Goal: Transaction & Acquisition: Purchase product/service

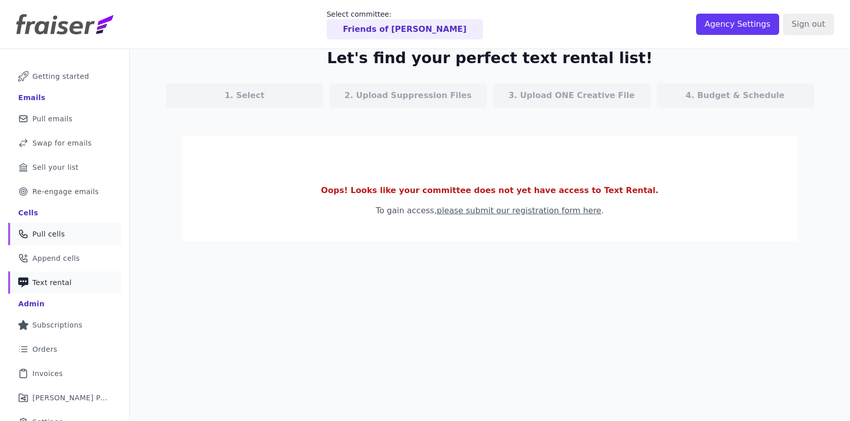
click at [71, 239] on link "Phone Icon Outline of a phone Pull cells" at bounding box center [64, 234] width 113 height 22
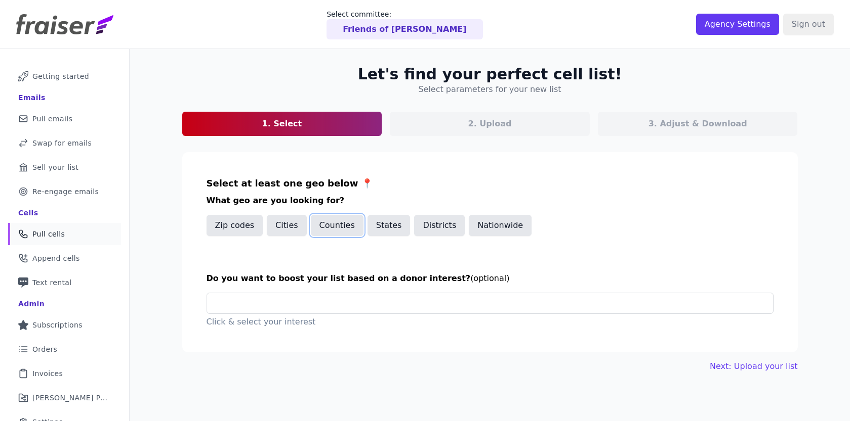
click at [343, 233] on button "Counties" at bounding box center [337, 225] width 53 height 21
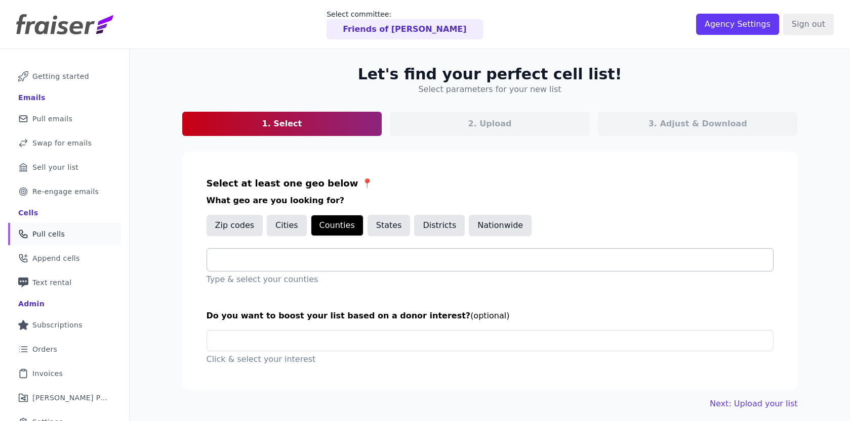
click at [334, 256] on input "text" at bounding box center [494, 260] width 558 height 12
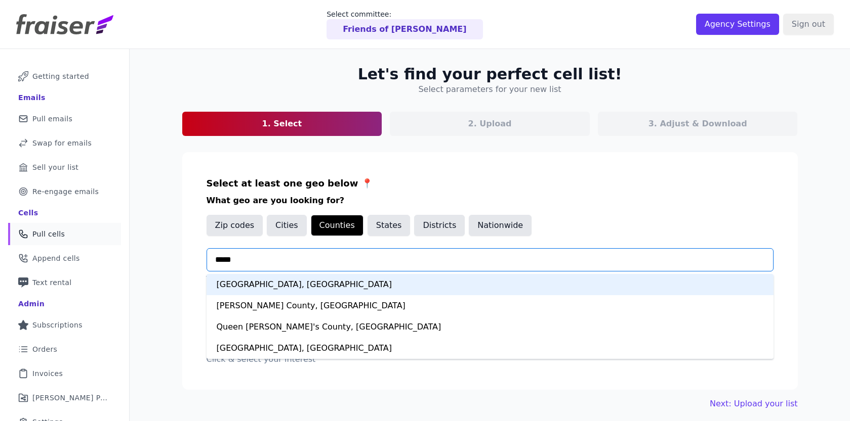
type input "******"
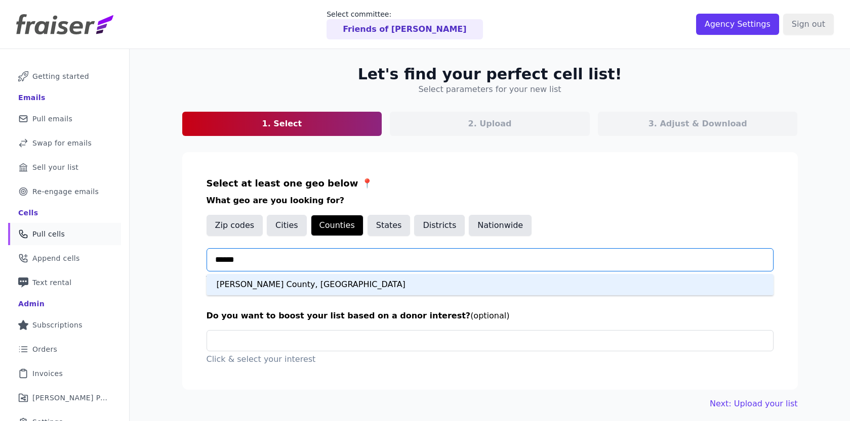
click at [322, 283] on div "Anne Arundel County, MD" at bounding box center [489, 284] width 567 height 21
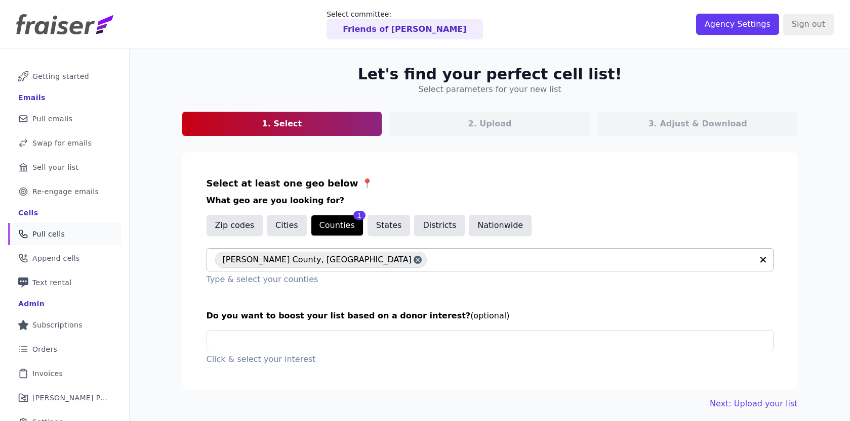
click at [576, 359] on p "Click & select your interest" at bounding box center [489, 360] width 567 height 12
click at [744, 401] on link "Next: Upload your list" at bounding box center [753, 404] width 88 height 12
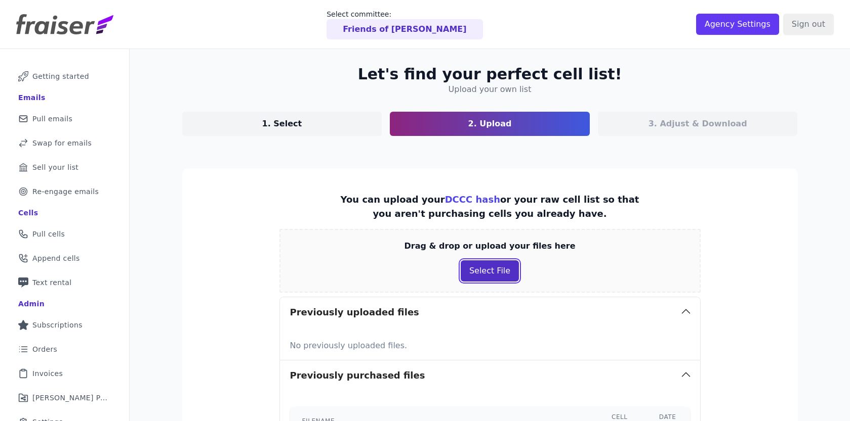
click at [490, 269] on button "Select File" at bounding box center [489, 271] width 58 height 21
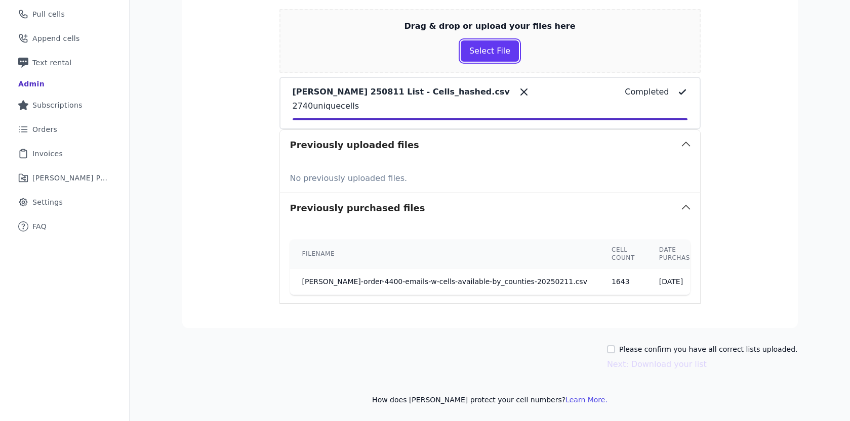
scroll to position [219, 0]
click at [615, 350] on input "Please confirm you have all correct lists uploaded." at bounding box center [611, 351] width 8 height 8
checkbox input "true"
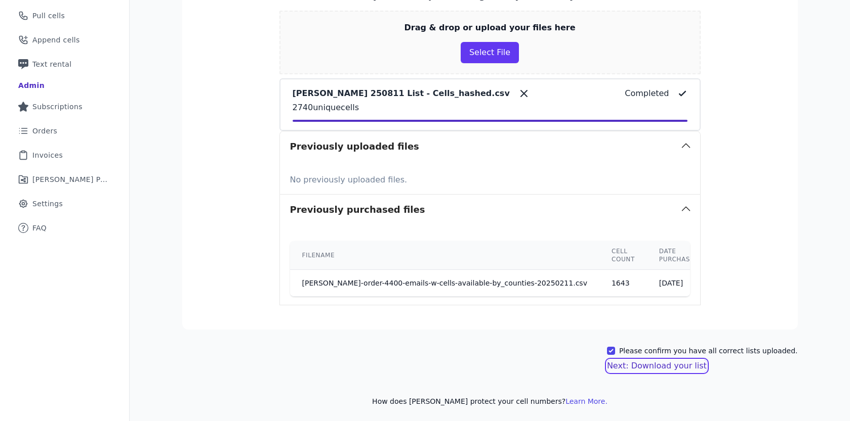
click at [645, 369] on button "Next: Download your list" at bounding box center [657, 366] width 100 height 12
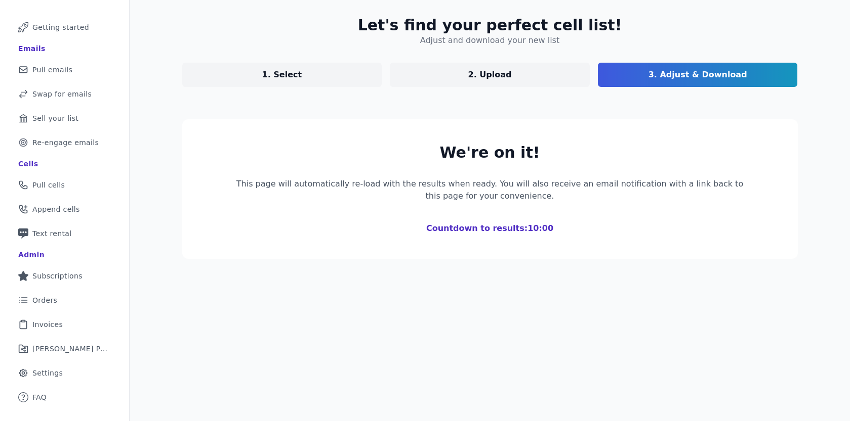
scroll to position [49, 0]
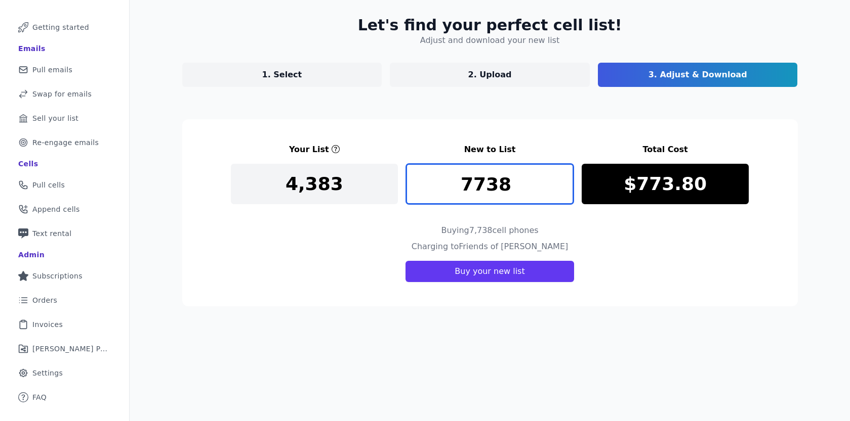
drag, startPoint x: 517, startPoint y: 178, endPoint x: 426, endPoint y: 178, distance: 91.6
click at [426, 178] on input "7738" at bounding box center [489, 184] width 167 height 40
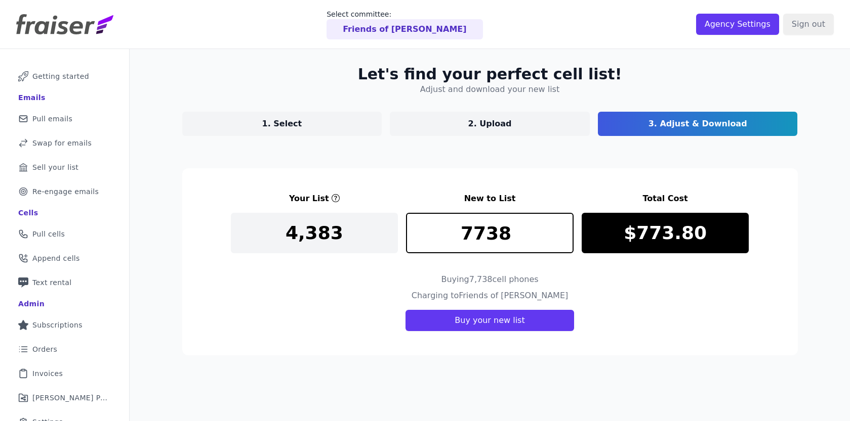
click at [420, 28] on p "Friends of Allison Pickard" at bounding box center [404, 29] width 123 height 12
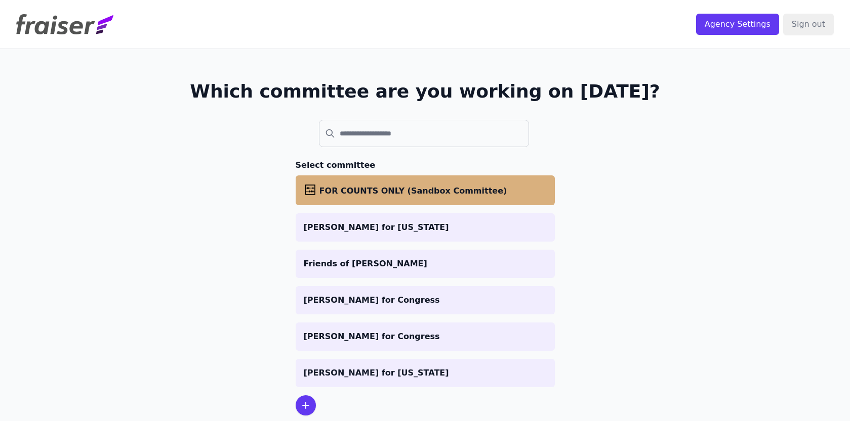
click at [377, 183] on li "abacus FOR COUNTS ONLY (Sandbox Committee)" at bounding box center [425, 191] width 259 height 30
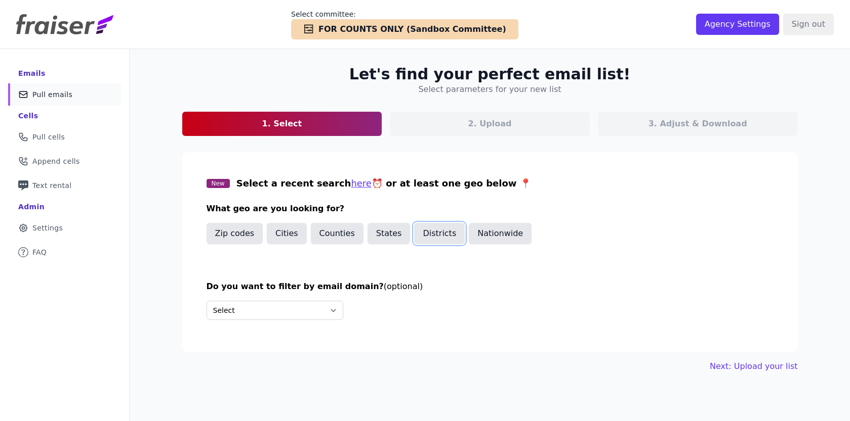
click at [441, 234] on button "Districts" at bounding box center [439, 233] width 51 height 21
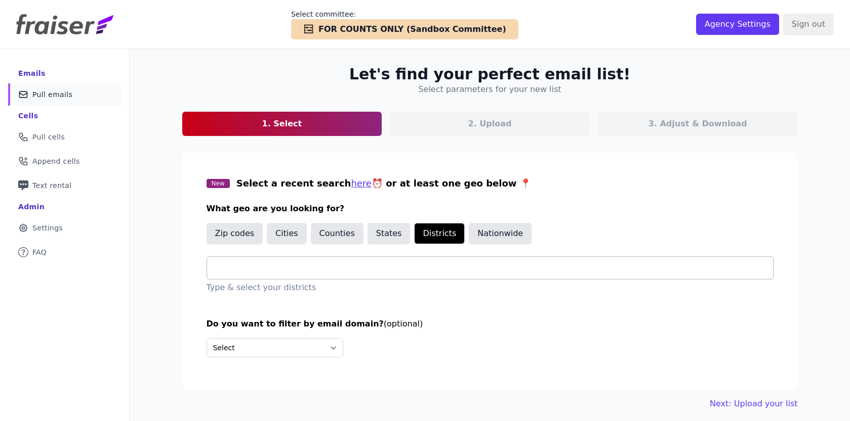
click at [304, 271] on input "text" at bounding box center [494, 268] width 558 height 12
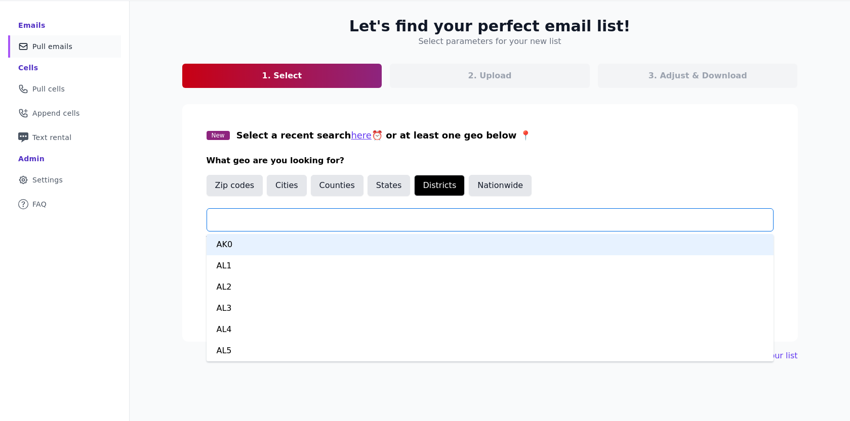
scroll to position [49, 0]
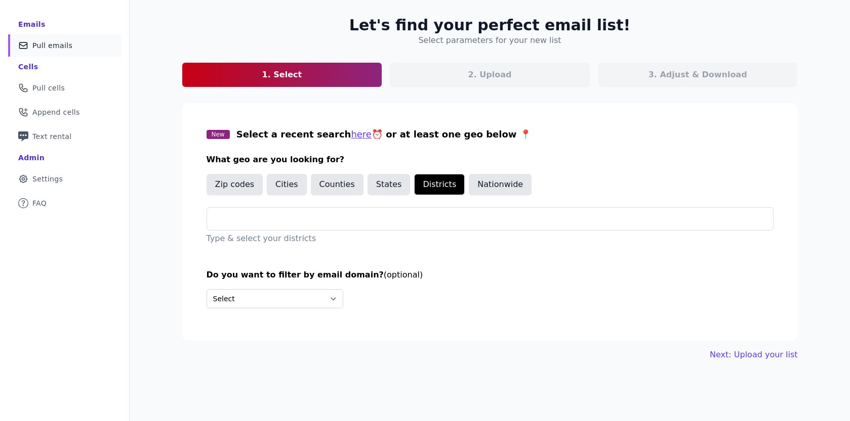
click at [568, 164] on h3 "What geo are you looking for?" at bounding box center [489, 160] width 567 height 12
click at [293, 219] on input "text" at bounding box center [494, 219] width 558 height 12
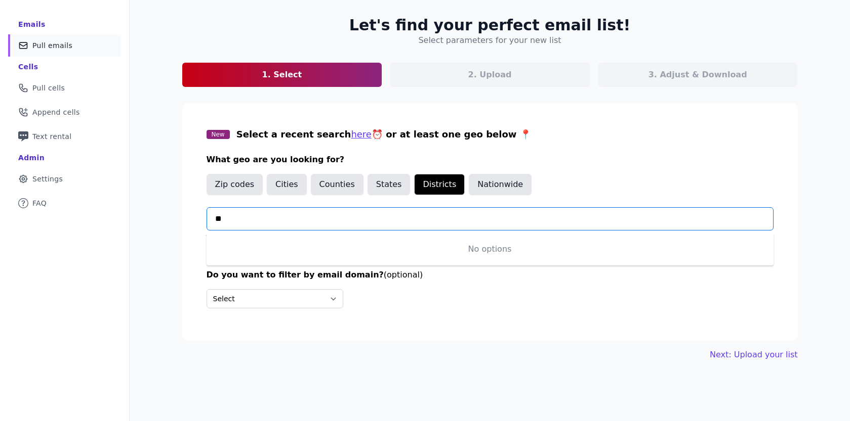
type input "*"
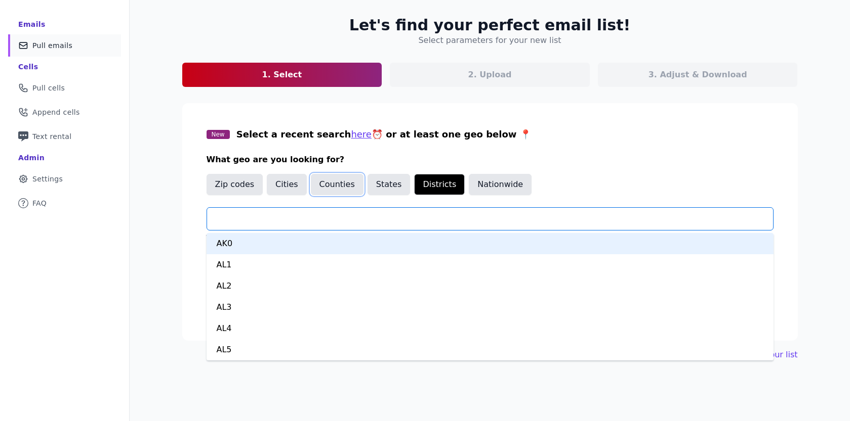
click at [332, 180] on button "Counties" at bounding box center [337, 184] width 53 height 21
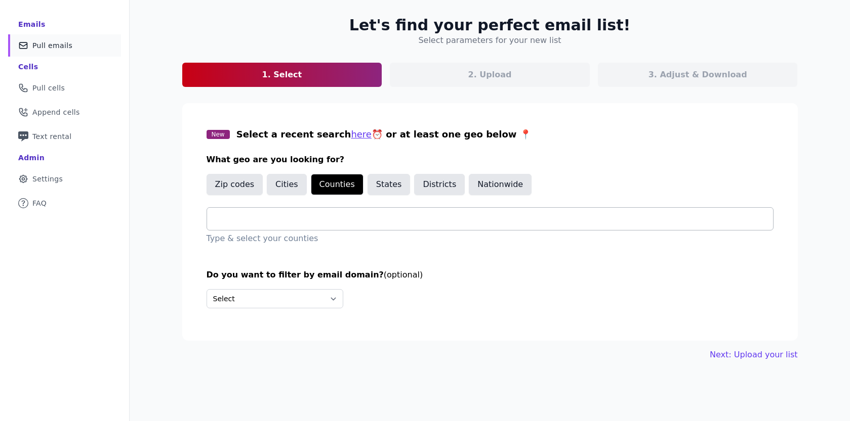
click at [297, 214] on input "text" at bounding box center [494, 219] width 558 height 12
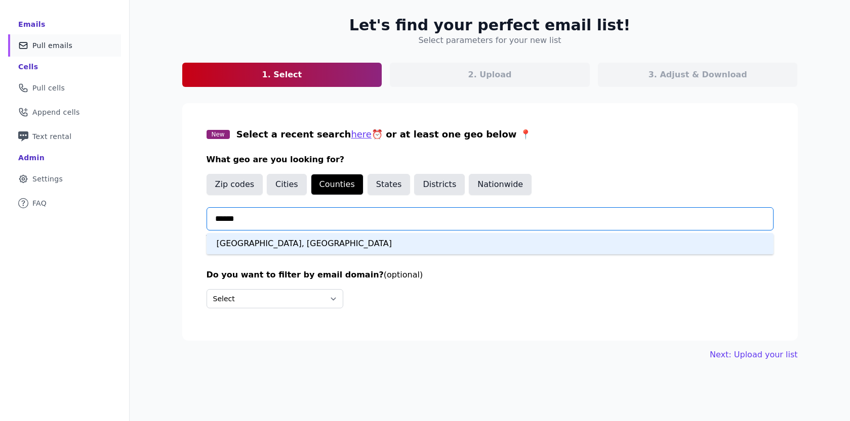
type input "*******"
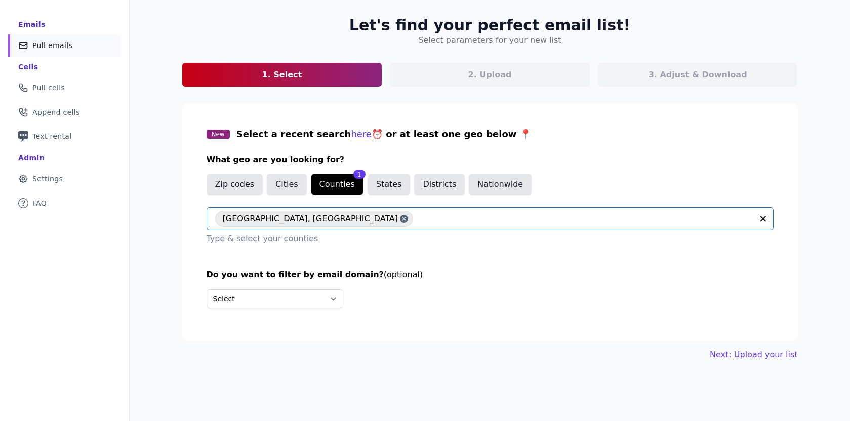
click at [739, 366] on div "Let's find your perfect email list! Select parameters for your new list 1. Sele…" at bounding box center [490, 188] width 648 height 377
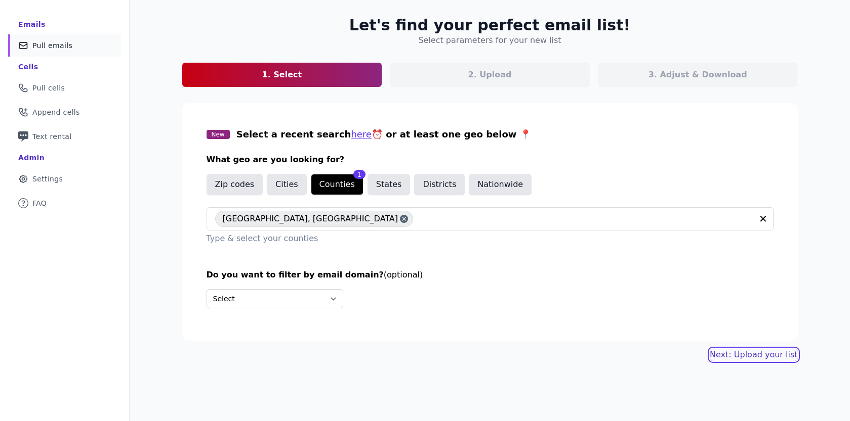
click at [746, 357] on link "Next: Upload your list" at bounding box center [753, 355] width 88 height 12
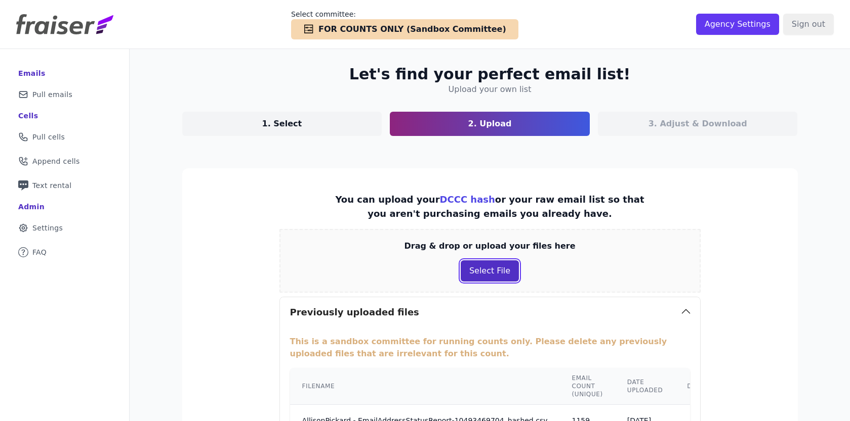
click at [504, 272] on button "Select File" at bounding box center [489, 271] width 58 height 21
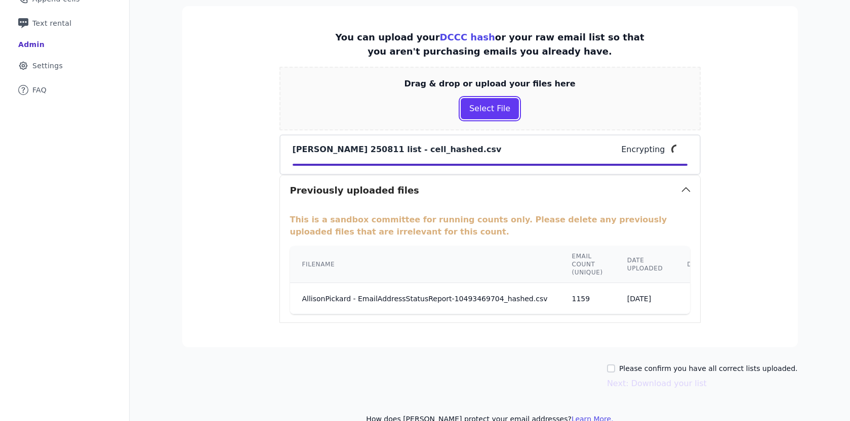
scroll to position [168, 0]
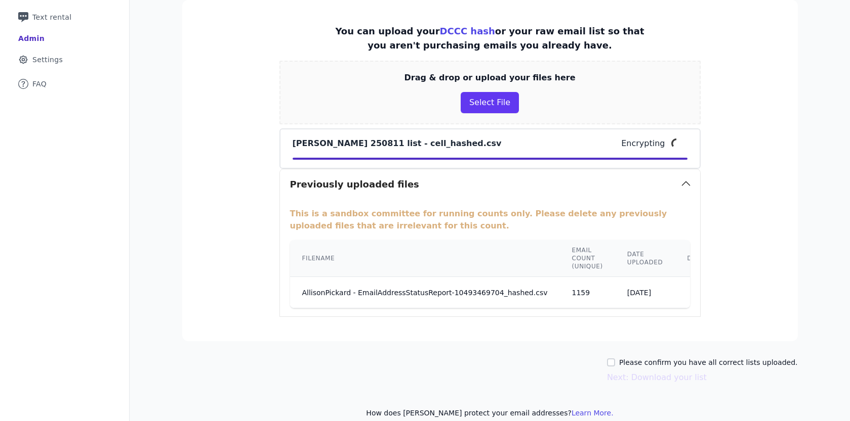
click at [695, 295] on icon at bounding box center [701, 291] width 12 height 12
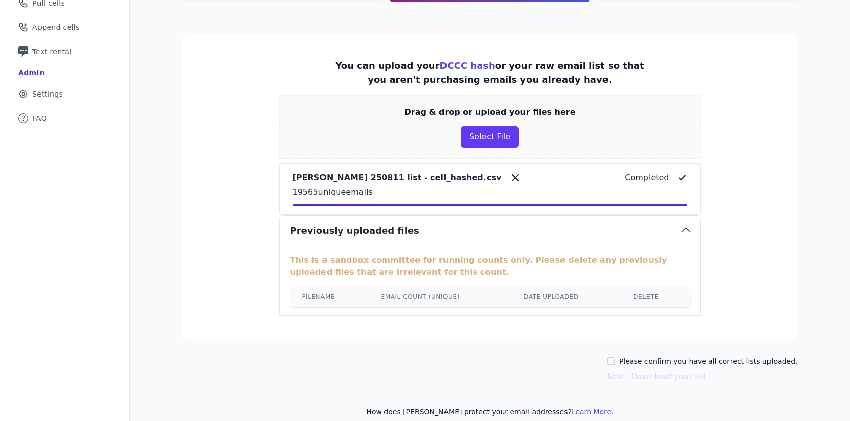
scroll to position [146, 0]
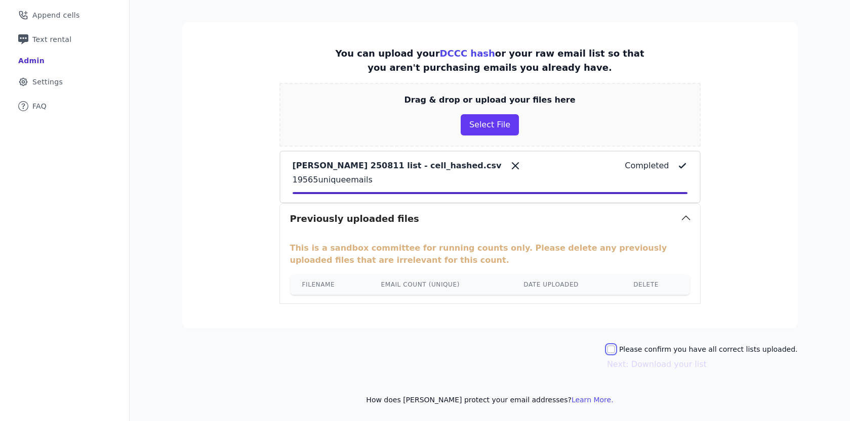
click at [615, 350] on input "Please confirm you have all correct lists uploaded." at bounding box center [611, 350] width 8 height 8
checkbox input "true"
click at [642, 364] on button "Next: Download your list" at bounding box center [657, 365] width 100 height 12
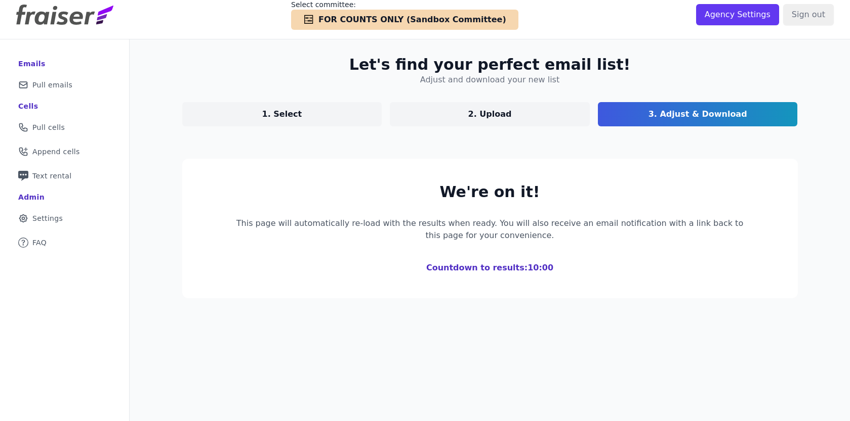
scroll to position [9, 0]
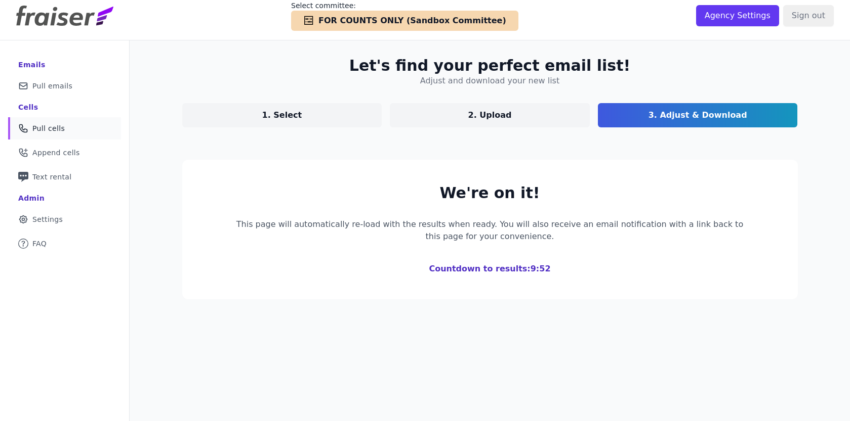
click at [66, 128] on link "Phone Icon Outline of a phone Pull cells" at bounding box center [64, 128] width 113 height 22
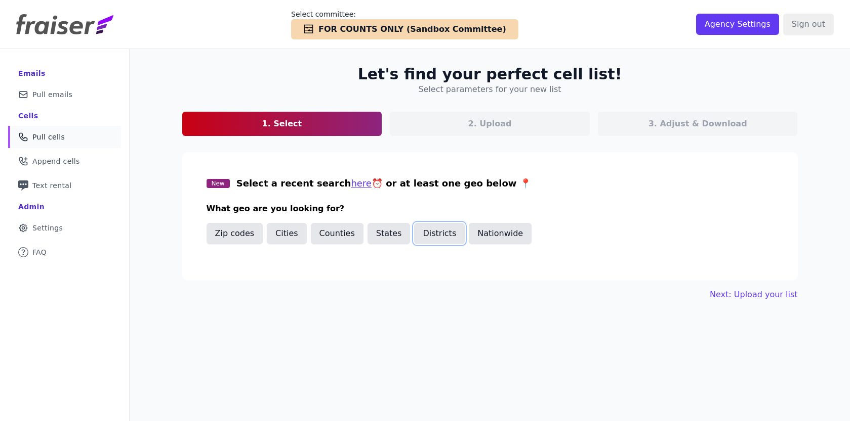
click at [418, 233] on button "Districts" at bounding box center [439, 233] width 51 height 21
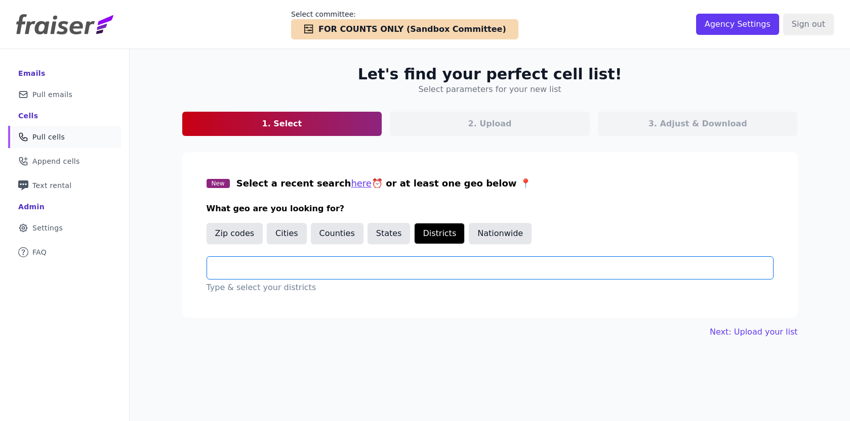
click at [323, 264] on input "text" at bounding box center [494, 268] width 558 height 12
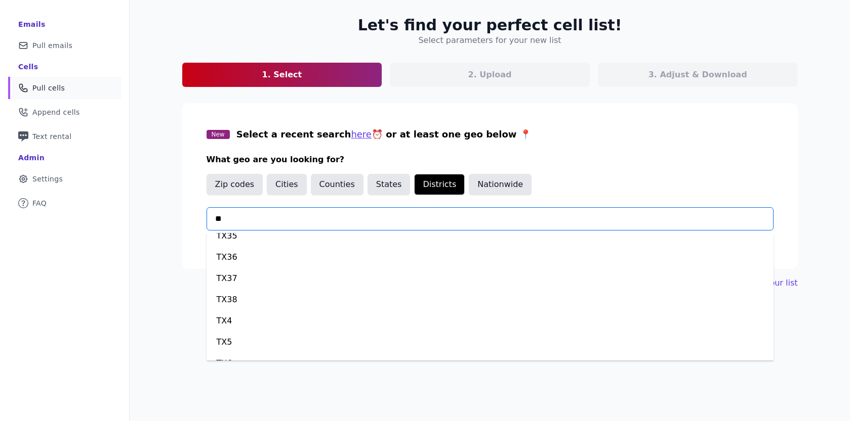
scroll to position [602, 0]
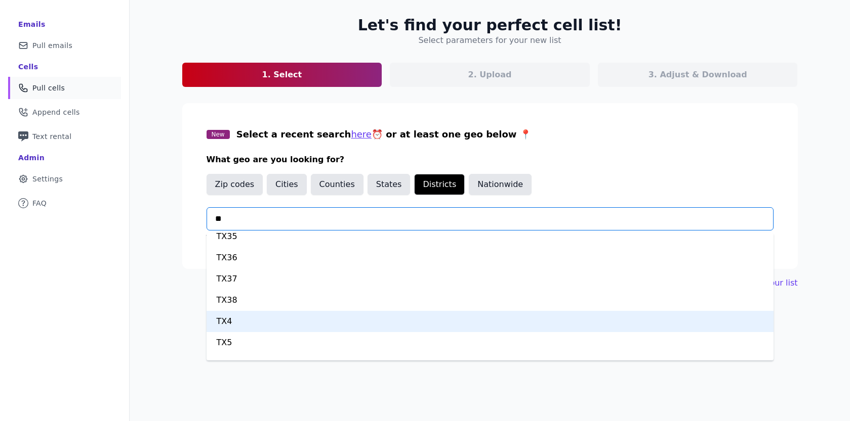
type input "**"
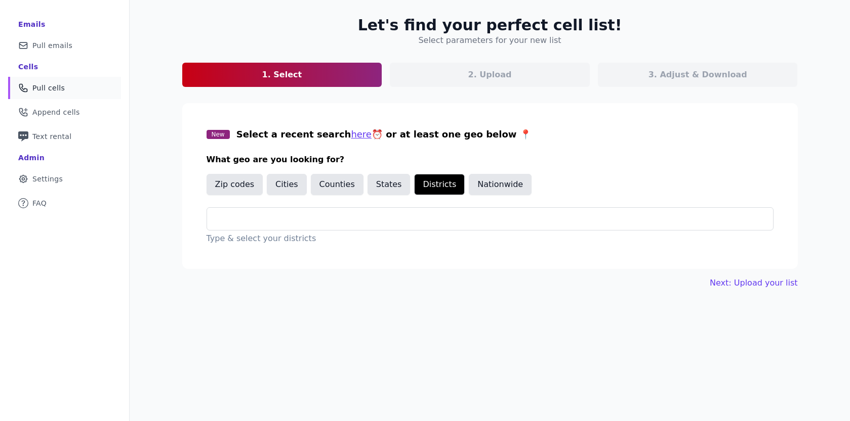
click at [175, 299] on div "Let's find your perfect cell list! Select parameters for your new list 1. Selec…" at bounding box center [490, 153] width 648 height 306
click at [224, 184] on button "Zip codes" at bounding box center [234, 184] width 57 height 21
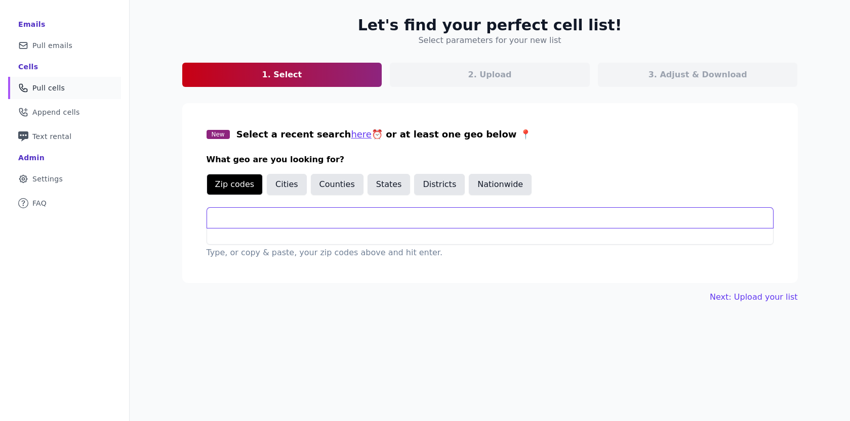
click at [257, 223] on input "text" at bounding box center [490, 218] width 566 height 20
paste input "*75052 28.0% 26,920 *75054 98.3% 15,376 *76001 43.0% 14,557 *76002 99.6% 34,853…"
type input "*75052 28.0% 26,920 *75054 98.3% 15,376 *76001 43.0% 14,557 *76002 99.6% 34,853…"
paste input "75052 75054 76001 76002 76004 76010 76011 76013 76014 76015 76017 76018 76063"
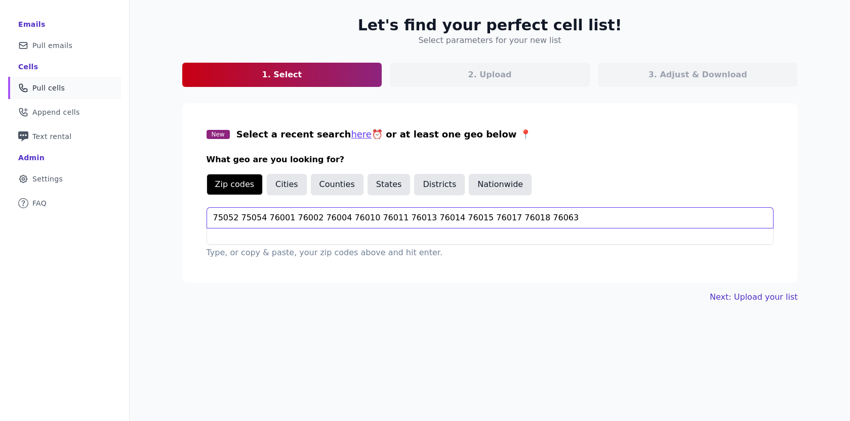
type input "75052 75054 76001 76002 76004 76010 76011 76013 76014 76015 76017 76018 76063"
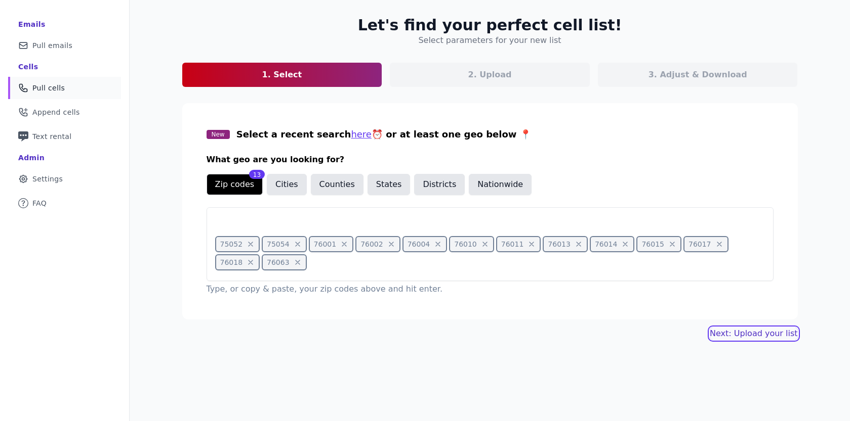
click at [743, 330] on link "Next: Upload your list" at bounding box center [753, 334] width 88 height 12
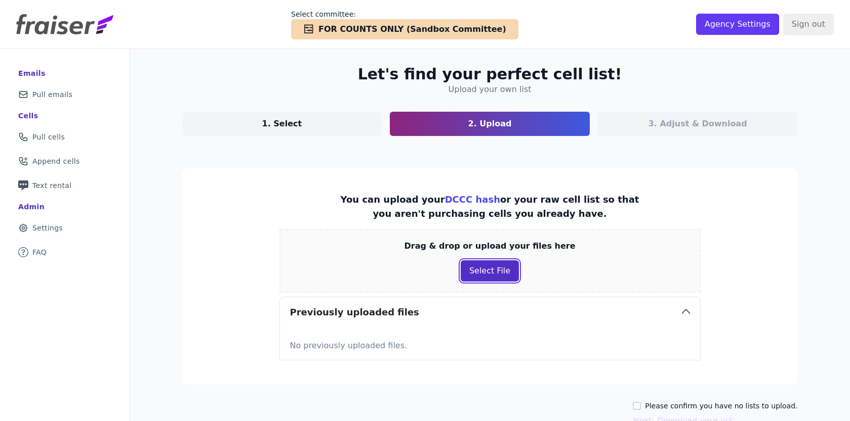
click at [476, 271] on button "Select File" at bounding box center [489, 271] width 58 height 21
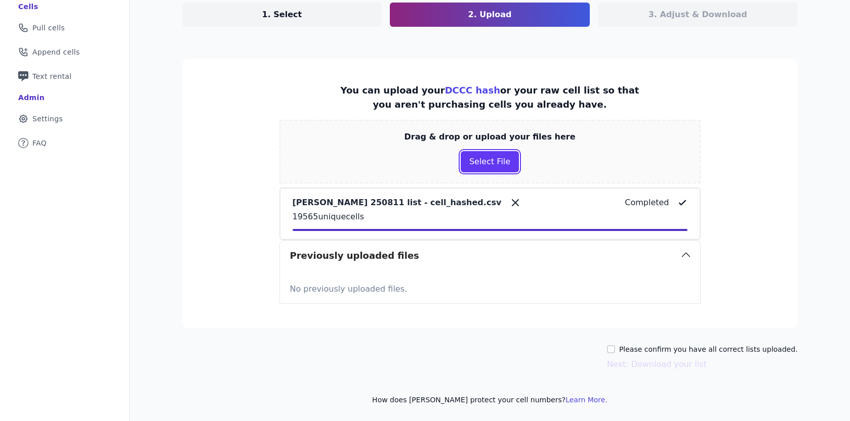
scroll to position [109, 0]
click at [615, 352] on input "Please confirm you have all correct lists uploaded." at bounding box center [611, 350] width 8 height 8
checkbox input "true"
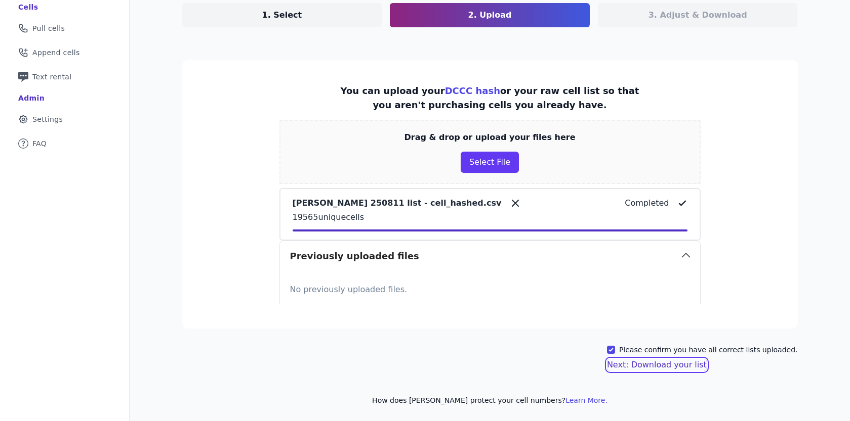
click at [667, 365] on button "Next: Download your list" at bounding box center [657, 365] width 100 height 12
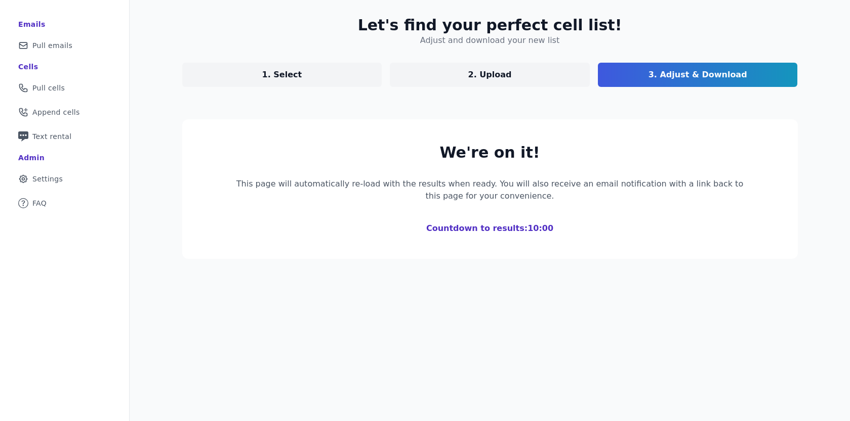
scroll to position [49, 0]
click at [49, 132] on span "Text rental" at bounding box center [51, 137] width 39 height 10
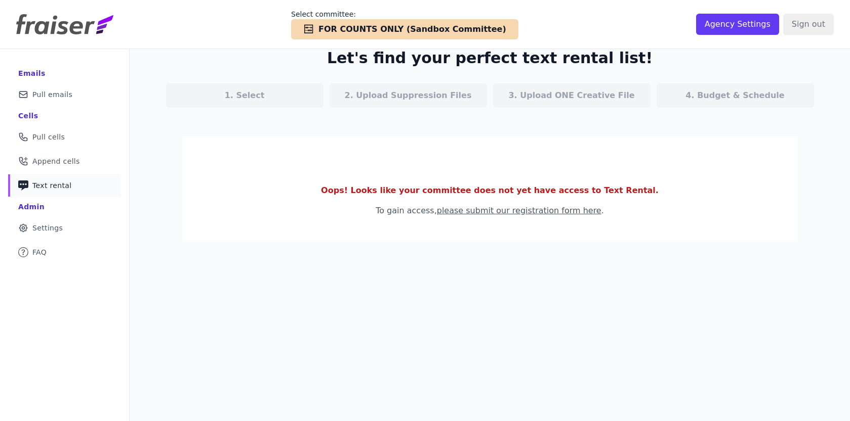
click at [49, 132] on span "Pull cells" at bounding box center [48, 137] width 32 height 10
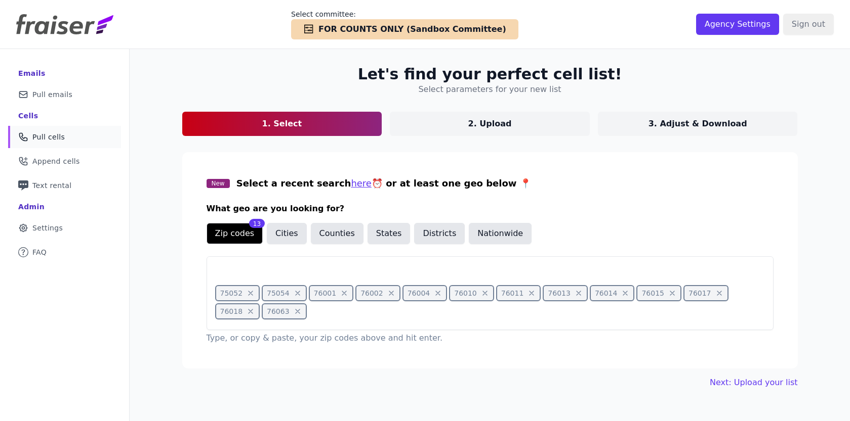
click at [192, 38] on div "Select committee: Checkmark Icon Abacus FOR COUNTS ONLY (Sandbox Committee)" at bounding box center [404, 24] width 582 height 30
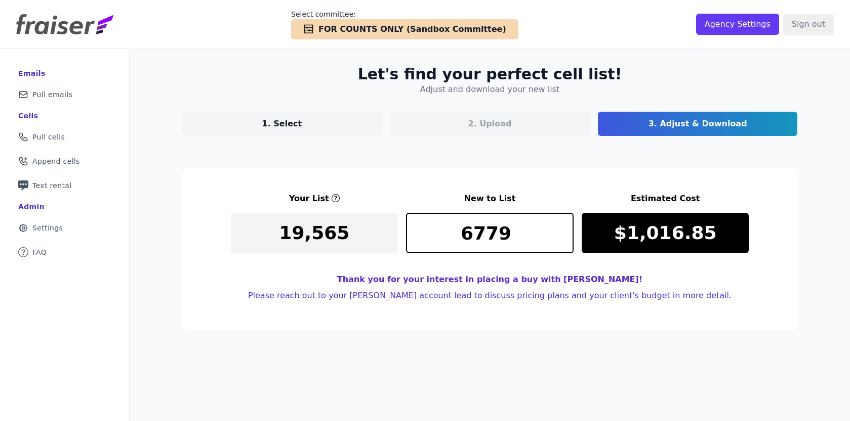
click at [361, 188] on section "Your List New to List Estimated Cost 19,565 6779 $1,016.85 Thank you for your i…" at bounding box center [489, 249] width 615 height 162
